Goal: Communication & Community: Answer question/provide support

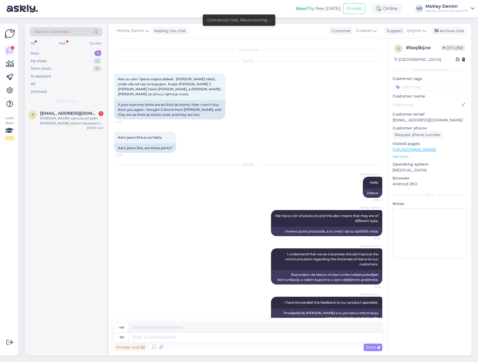
scroll to position [6, 0]
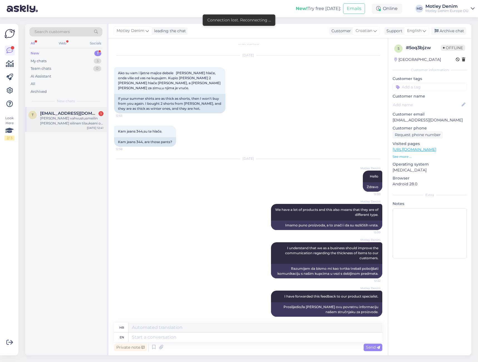
click at [73, 122] on div "[PERSON_NAME] vahvustusmeilin [PERSON_NAME] eilinen tilaukseni on jo lähetetty.…" at bounding box center [71, 121] width 63 height 10
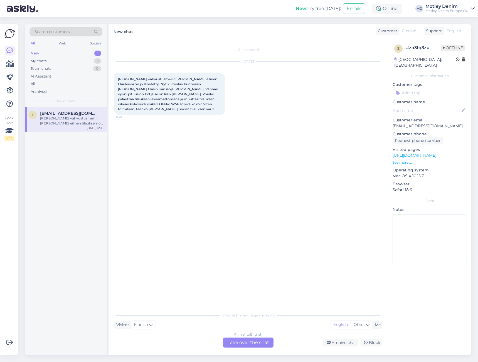
click at [254, 339] on div "Finnish to English Take over the chat" at bounding box center [248, 343] width 50 height 10
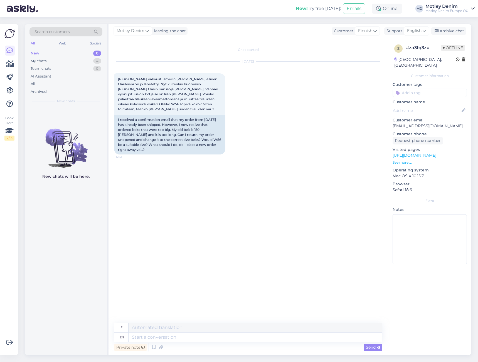
click at [394, 123] on p "[EMAIL_ADDRESS][DOMAIN_NAME]" at bounding box center [429, 126] width 74 height 6
drag, startPoint x: 394, startPoint y: 119, endPoint x: 448, endPoint y: 122, distance: 53.4
click at [448, 123] on p "[EMAIL_ADDRESS][DOMAIN_NAME]" at bounding box center [429, 126] width 74 height 6
copy p "[EMAIL_ADDRESS][DOMAIN_NAME]"
click at [334, 115] on div "[DATE] [PERSON_NAME] vahvustusmeilin [PERSON_NAME] eilinen tilaukseni on jo läh…" at bounding box center [248, 108] width 268 height 105
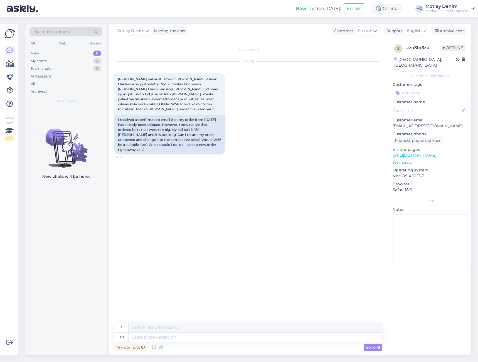
click at [271, 129] on div "[DATE] [PERSON_NAME] vahvustusmeilin [PERSON_NAME] eilinen tilaukseni on jo läh…" at bounding box center [248, 108] width 268 height 105
click at [243, 126] on div "[DATE] [PERSON_NAME] vahvustusmeilin [PERSON_NAME] eilinen tilaukseni on jo läh…" at bounding box center [248, 108] width 268 height 105
click at [245, 125] on div "[DATE] [PERSON_NAME] vahvustusmeilin [PERSON_NAME] eilinen tilaukseni on jo läh…" at bounding box center [248, 108] width 268 height 105
click at [396, 123] on p "[EMAIL_ADDRESS][DOMAIN_NAME]" at bounding box center [429, 126] width 74 height 6
drag, startPoint x: 396, startPoint y: 122, endPoint x: 443, endPoint y: 122, distance: 47.3
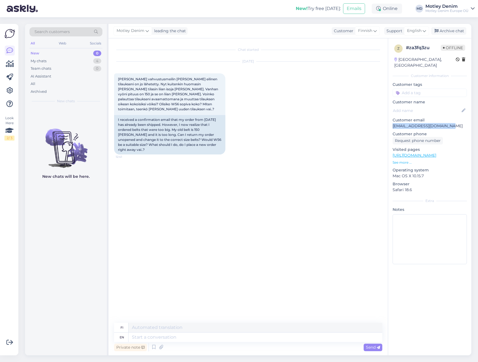
click at [443, 123] on p "[EMAIL_ADDRESS][DOMAIN_NAME]" at bounding box center [429, 126] width 74 height 6
copy p "[EMAIL_ADDRESS][DOMAIN_NAME]"
click at [259, 117] on div "[DATE] [PERSON_NAME] vahvustusmeilin [PERSON_NAME] eilinen tilaukseni on jo läh…" at bounding box center [248, 108] width 268 height 105
click at [123, 156] on div "Chat started [DATE] [PERSON_NAME] vahvustusmeilin [PERSON_NAME] eilinen tilauks…" at bounding box center [250, 181] width 273 height 274
click at [159, 134] on div "I received a confirmation email that my order from [DATE] has already been ship…" at bounding box center [169, 134] width 111 height 39
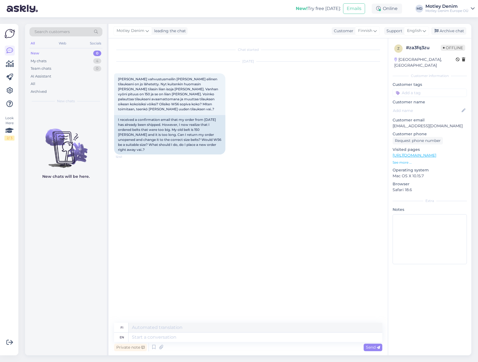
click at [194, 159] on div "Chat started [DATE] [PERSON_NAME] vahvustusmeilin [PERSON_NAME] eilinen tilauks…" at bounding box center [250, 181] width 273 height 274
click at [197, 157] on div "Chat started [DATE] [PERSON_NAME] vahvustusmeilin [PERSON_NAME] eilinen tilauks…" at bounding box center [250, 181] width 273 height 274
click at [328, 217] on div "Chat started [DATE] [PERSON_NAME] vahvustusmeilin [PERSON_NAME] eilinen tilauks…" at bounding box center [250, 181] width 273 height 274
click at [337, 214] on div "Chat started [DATE] [PERSON_NAME] vahvustusmeilin [PERSON_NAME] eilinen tilauks…" at bounding box center [250, 181] width 273 height 274
click at [337, 215] on div "Chat started [DATE] [PERSON_NAME] vahvustusmeilin [PERSON_NAME] eilinen tilauks…" at bounding box center [250, 181] width 273 height 274
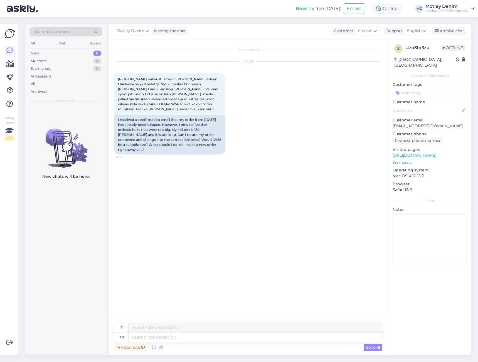
click at [335, 114] on div "[DATE] [PERSON_NAME] vahvustusmeilin [PERSON_NAME] eilinen tilaukseni on jo läh…" at bounding box center [248, 108] width 268 height 105
click at [193, 125] on div "I received a confirmation email that my order from [DATE] has already been ship…" at bounding box center [169, 134] width 111 height 39
click at [182, 133] on div "I received a confirmation email that my order from [DATE] has already been ship…" at bounding box center [169, 134] width 111 height 39
click at [166, 174] on div "Chat started [DATE] [PERSON_NAME] vahvustusmeilin [PERSON_NAME] eilinen tilauks…" at bounding box center [250, 181] width 273 height 274
click at [194, 141] on div "I received a confirmation email that my order from [DATE] has already been ship…" at bounding box center [169, 134] width 111 height 39
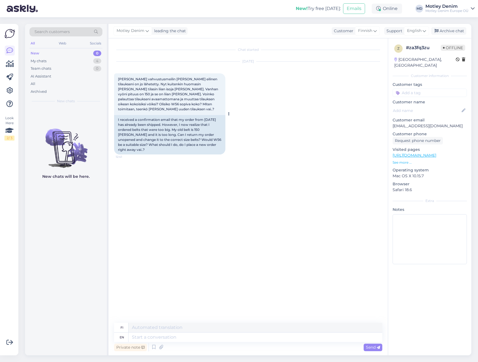
click at [199, 140] on div "I received a confirmation email that my order from [DATE] has already been ship…" at bounding box center [169, 134] width 111 height 39
click at [147, 138] on div "I received a confirmation email that my order from [DATE] has already been ship…" at bounding box center [169, 134] width 111 height 39
click at [142, 143] on div "I received a confirmation email that my order from [DATE] has already been ship…" at bounding box center [169, 134] width 111 height 39
click at [138, 148] on div "I received a confirmation email that my order from [DATE] has already been ship…" at bounding box center [169, 134] width 111 height 39
click at [194, 334] on textarea at bounding box center [255, 337] width 254 height 9
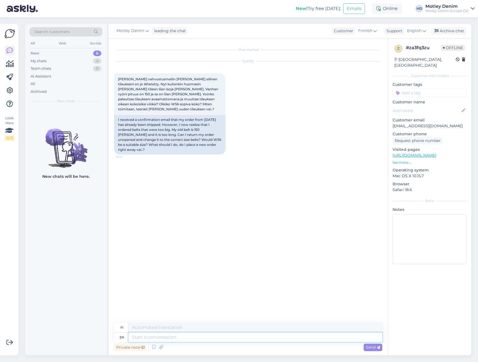
type textarea "E"
type textarea "Hello,"
type textarea "Hei,"
type textarea "Hello, the quickest"
type textarea "Hei, nopein"
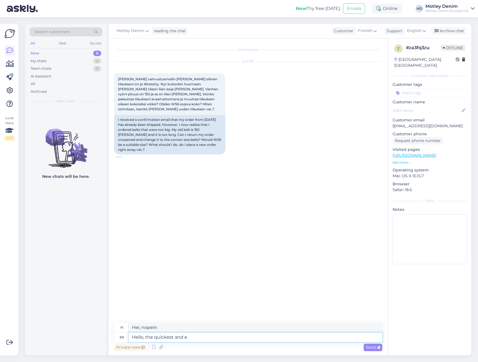
type textarea "Hello, the quickest and ea"
type textarea "Hei, nopein ja"
type textarea "Hello, the quickest and easiest s"
type textarea "Hei, nopein ja helpoin"
type textarea "Hello, the quickest and easiest solution w"
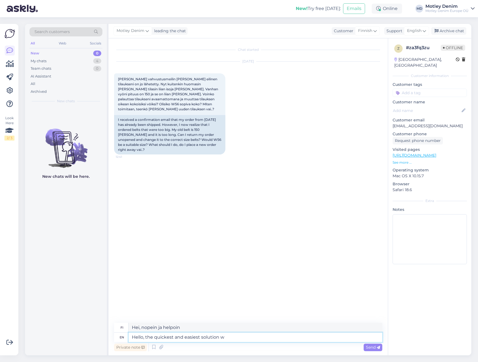
type textarea "Hei, nopein ja helpoin ratkaisu"
type textarea "Hello, the quickest and easiest solution would b"
type textarea "Hei, nopein ja helpoin ratkaisu olisi"
type textarea "Hello, the quickest and easiest solution would be to make a"
type textarea "Hei, nopein ja helpoin ratkaisu olisi tehdä"
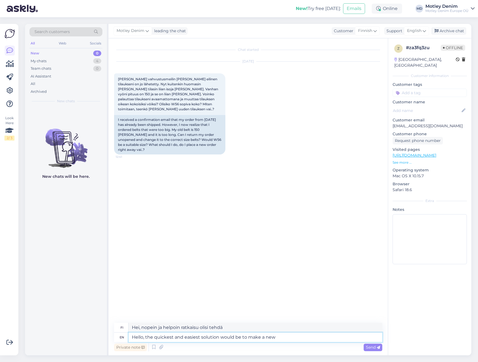
type textarea "Hello, the quickest and easiest solution would be to make a new o"
type textarea "Hei, nopein ja helpoin ratkaisu olisi tehdä uusi"
type textarea "Hello, the quickest and easiest solution would be to make a new order"
type textarea "Hei, nopein ja helpoin ratkaisu olisi tehdä uusi tilaus"
type textarea "Hello, the quickest and easiest solution would be to make a new order."
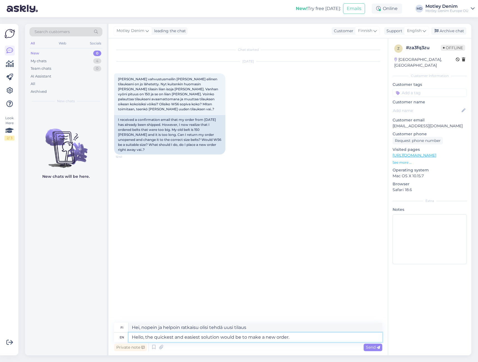
type textarea "Hei, nopein ja helpoin ratkaisu olisi tehdä uusi tilaus."
type textarea "Hello, the quickest and easiest solution would be to make a new order. Then i"
type textarea "Hei, nopein ja helpoin ratkaisu olisi tehdä uusi tilaus. Sitten"
type textarea "Hello, the quickest and easiest solution would be to make a new order. Then it"
type textarea "Hei, nopein ja helpoin ratkaisu olisi tehdä uusi tilaus. Sitten se"
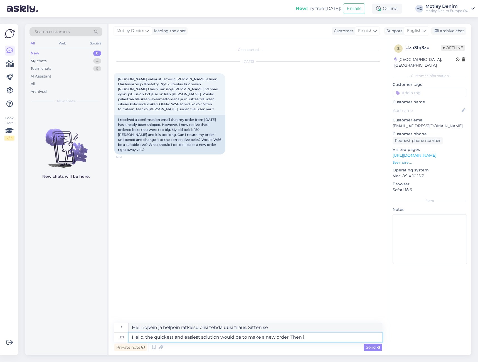
type textarea "Hello, the quickest and easiest solution would be to make a new order. Then"
type textarea "Hei, nopein ja helpoin ratkaisu olisi tehdä uusi tilaus. Sitten"
type textarea "Hello, the quickest and easiest solution would be to make a new order. Then all"
type textarea "Hei, nopein ja helpoin ratkaisu olisi tehdä uusi tilaus. Sitten kaikki"
type textarea "Hello, the quickest and easiest solution would be to make a new order. Then all…"
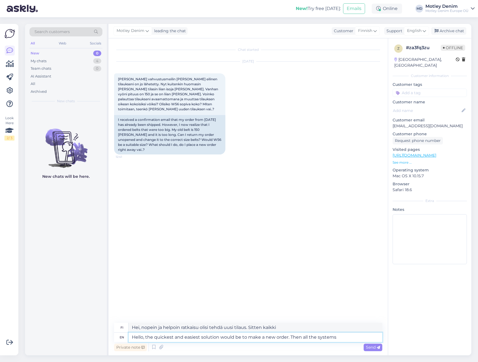
type textarea "Hei, nopein ja helpoin ratkaisu olisi tehdä uusi tilaus. Sitten kaikki järjeste…"
type textarea "Hello, the quickest and easiest solution would be to make a new order. Then all…"
type textarea "Hei, nopein ja helpoin ratkaisu olisi tehdä uusi tilaus. Silloin kaikki järjest…"
type textarea "Hello, the quickest and easiest solution would be to make a new order. Then all…"
type textarea "Hei, nopein ja helpoin ratkaisu olisi tehdä uusi tilaus. Silloin kaikki järjest…"
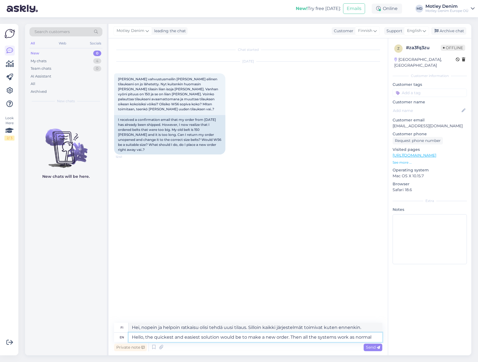
type textarea "Hello, the quickest and easiest solution would be to make a new order. Then all…"
type textarea "Hei, nopein ja helpoin ratkaisu olisi tehdä uusi tilaus. Sitten kaikki järjeste…"
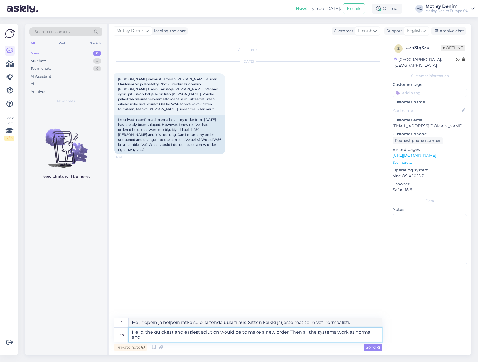
type textarea "Hello, the quickest and easiest solution would be to make a new order. Then all…"
type textarea "Hei, nopein ja helpoin ratkaisu olisi tehdä uusi tilaus. Sitten kaikki järjeste…"
type textarea "Hello, the quickest and easiest solution would be to make a new order. Then all…"
type textarea "Hei, nopein ja helpoin ratkaisu olisi tehdä uusi tilaus. Silloin kaikki järjest…"
type textarea "Hello, the quickest and easiest solution would be to make a new order. Then all…"
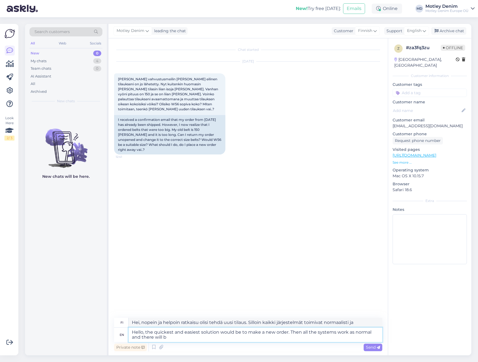
type textarea "Hei, nopein ja helpoin ratkaisu olisi tehdä uusi tilaus. Silloin kaikki järjest…"
type textarea "Hello, the quickest and easiest solution would be to make a new order. Then all…"
type textarea "Hei, nopein ja helpoin ratkaisu olisi tehdä uusi tilaus. Silloin kaikki järjest…"
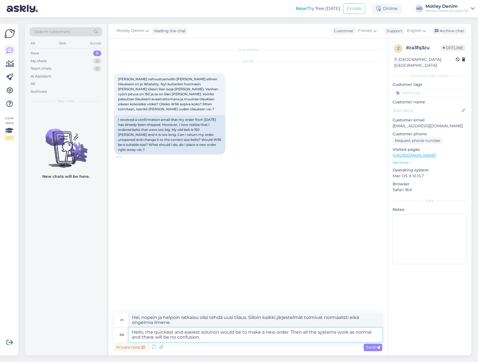
type textarea "Hello, the quickest and easiest solution would be to make a new order. Then all…"
type textarea "Hei, nopein ja helpoin ratkaisu olisi tehdä uusi tilaus. Silloin kaikki järjest…"
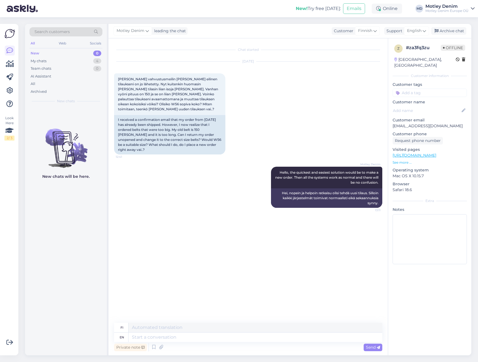
click at [331, 136] on div "[DATE] [PERSON_NAME] vahvustusmeilin [PERSON_NAME] eilinen tilaukseni on jo läh…" at bounding box center [248, 108] width 268 height 105
click at [441, 89] on input at bounding box center [429, 93] width 74 height 8
type input "Wrong s"
click at [449, 106] on span "Wrong size" at bounding box center [447, 107] width 19 height 3
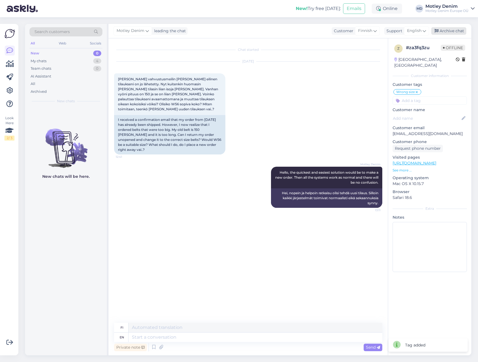
click at [453, 33] on div "Archive chat" at bounding box center [448, 31] width 35 height 8
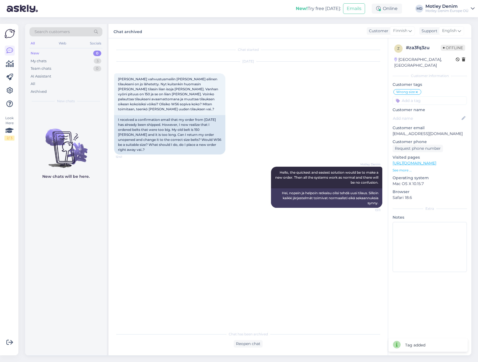
click at [331, 86] on div "[DATE] [PERSON_NAME] vahvustusmeilin [PERSON_NAME] eilinen tilaukseni on jo läh…" at bounding box center [248, 108] width 268 height 105
click at [72, 60] on div "My chats 3" at bounding box center [65, 61] width 73 height 8
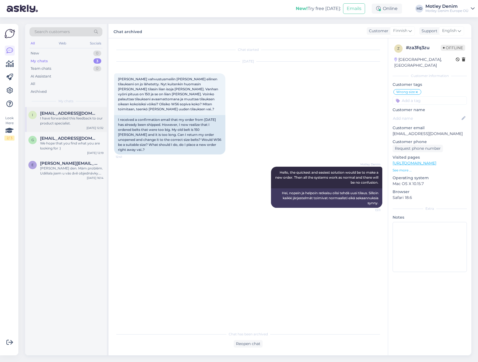
click at [88, 117] on div "I have forwarded this feedback to our product specialist." at bounding box center [71, 121] width 63 height 10
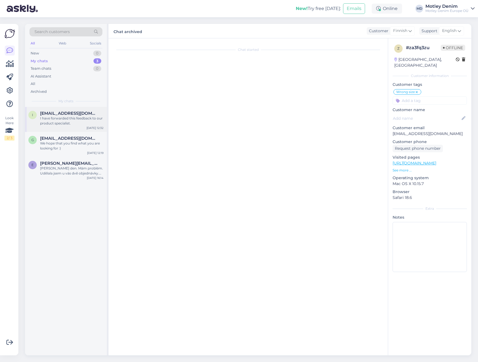
scroll to position [6, 0]
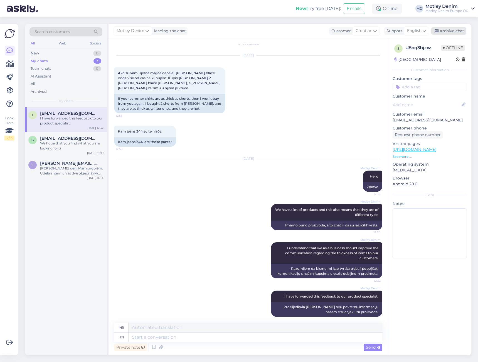
click at [447, 31] on div "Archive chat" at bounding box center [448, 31] width 35 height 8
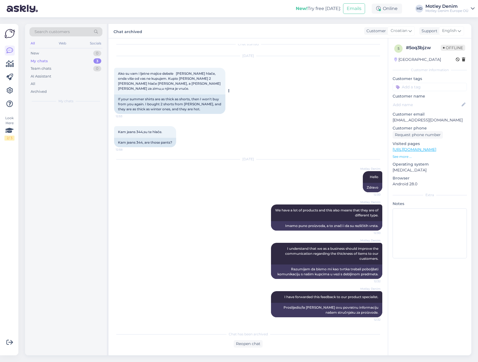
scroll to position [1, 0]
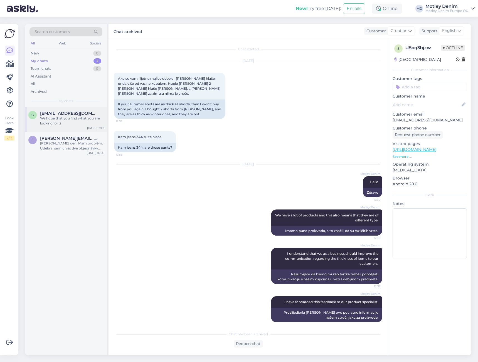
click at [83, 120] on div "We hope that you find what you are looking for :)" at bounding box center [71, 121] width 63 height 10
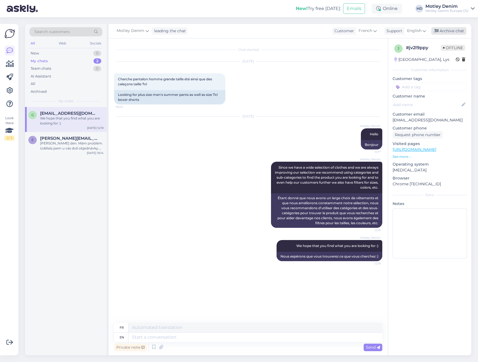
click at [442, 32] on div "Archive chat" at bounding box center [448, 31] width 35 height 8
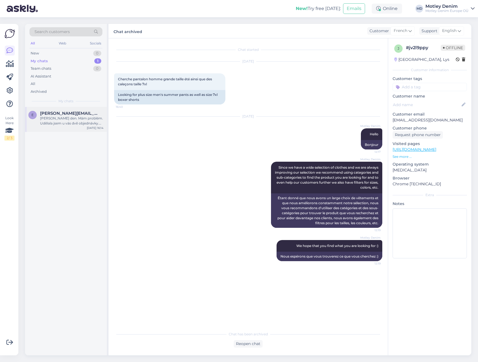
click at [86, 118] on div "[PERSON_NAME] den. Mám problém. Udělala jsem u vás dvě objednávky. První- CZ325…" at bounding box center [71, 121] width 63 height 10
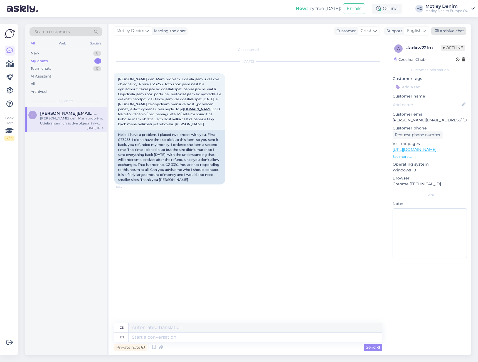
click at [446, 31] on div "Archive chat" at bounding box center [448, 31] width 35 height 8
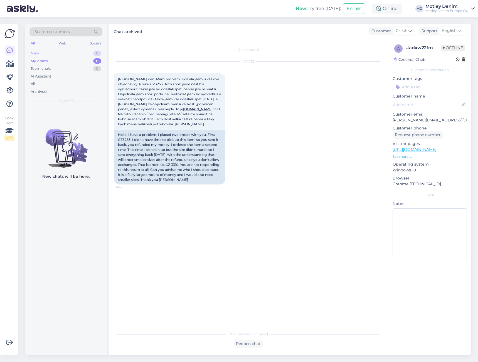
click at [84, 53] on div "New 0" at bounding box center [65, 53] width 73 height 8
click at [59, 90] on div "Archived" at bounding box center [65, 92] width 73 height 8
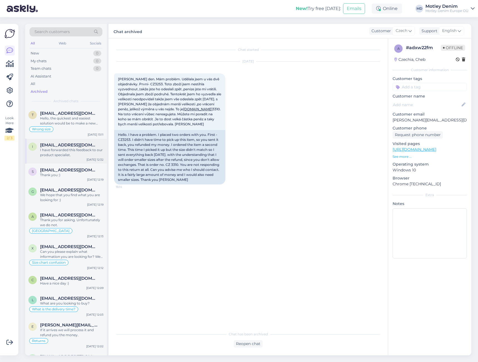
click at [75, 155] on div "I have forwarded this feedback to our product specialist." at bounding box center [71, 153] width 63 height 10
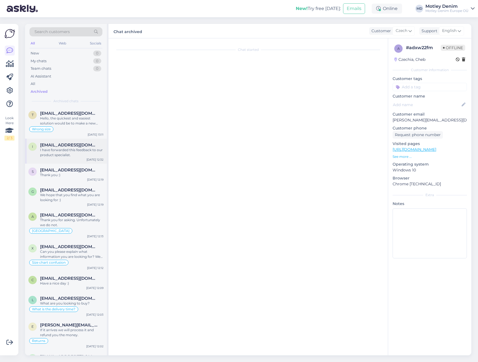
scroll to position [1, 0]
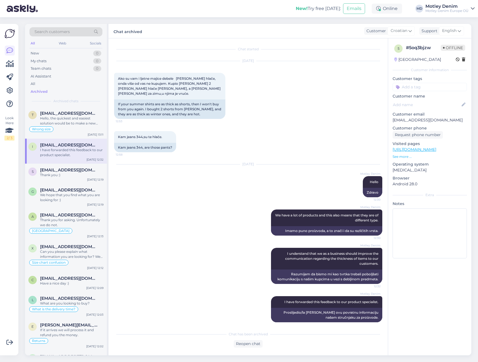
click at [75, 153] on div "I have forwarded this feedback to our product specialist." at bounding box center [71, 153] width 63 height 10
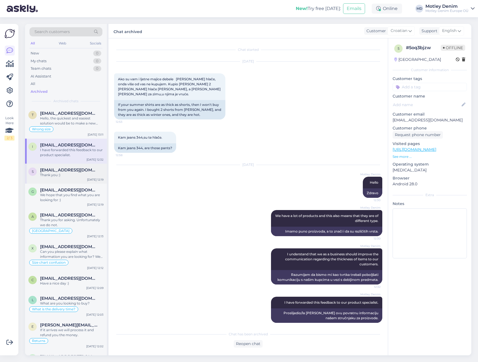
click at [70, 170] on span "[EMAIL_ADDRESS][DOMAIN_NAME]" at bounding box center [69, 170] width 58 height 5
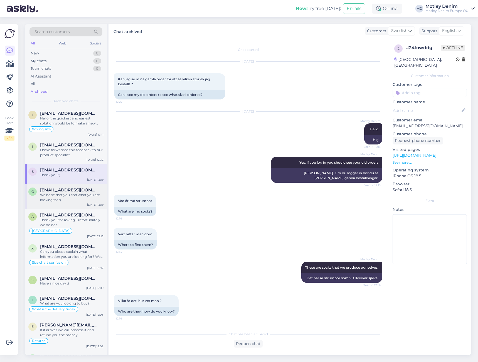
scroll to position [191, 0]
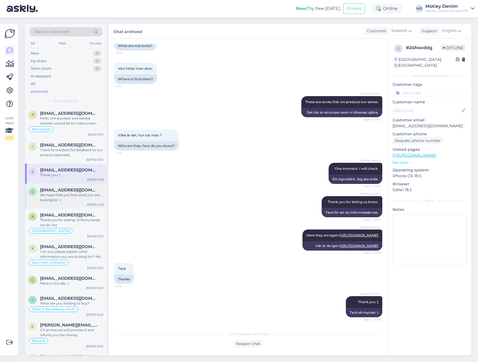
click at [75, 189] on span "[EMAIL_ADDRESS][DOMAIN_NAME]" at bounding box center [69, 190] width 58 height 5
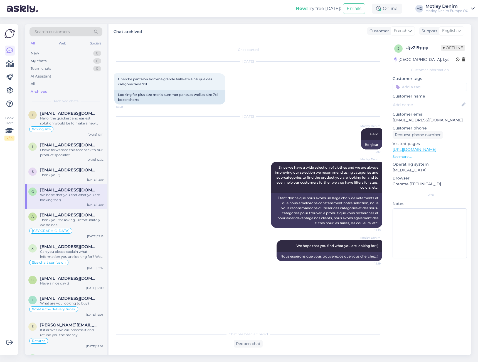
scroll to position [0, 0]
